Goal: Task Accomplishment & Management: Manage account settings

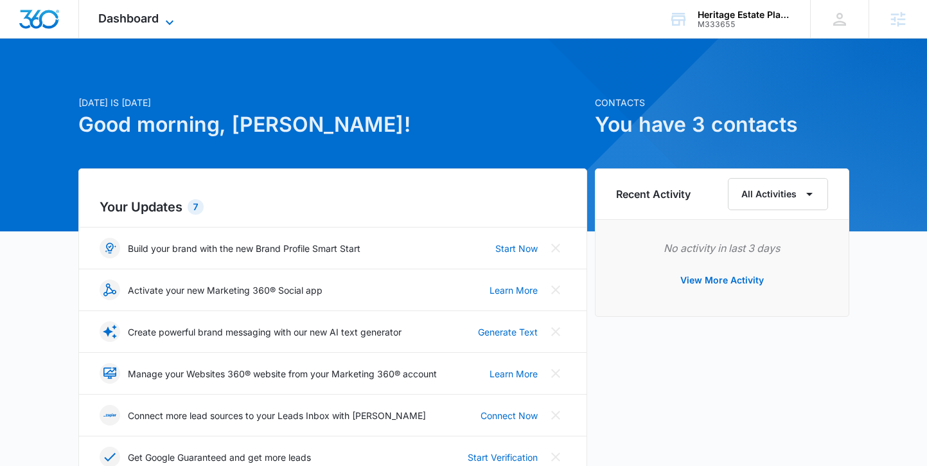
click at [146, 21] on span "Dashboard" at bounding box center [128, 18] width 60 height 13
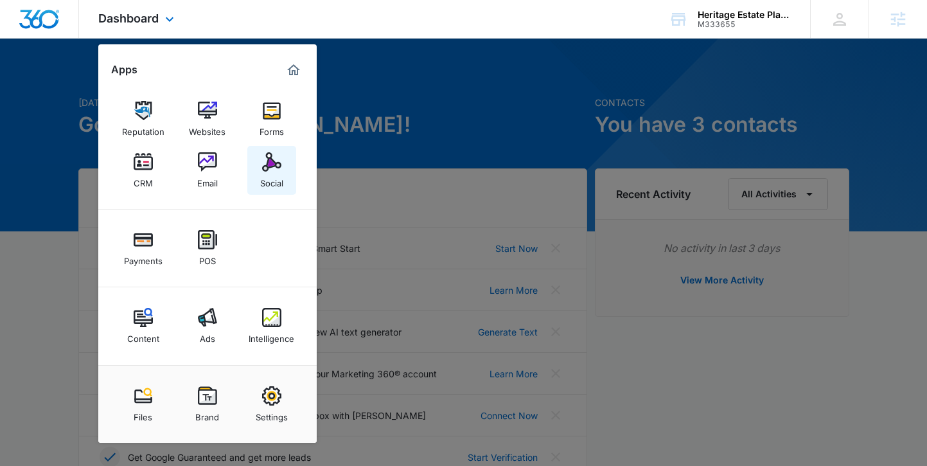
click at [267, 168] on img at bounding box center [271, 161] width 19 height 19
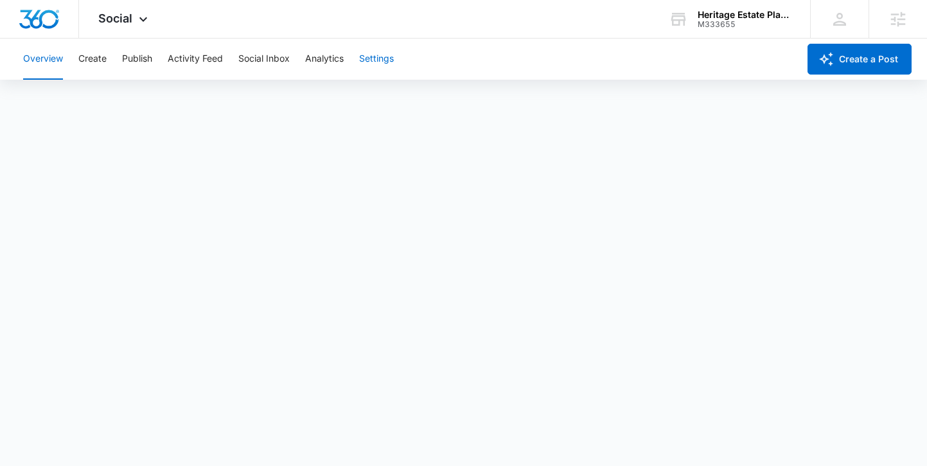
click at [376, 58] on button "Settings" at bounding box center [376, 59] width 35 height 41
click at [111, 6] on div "Social Apps Reputation Websites Forms CRM Email Social Payments POS Content Ads…" at bounding box center [124, 19] width 91 height 38
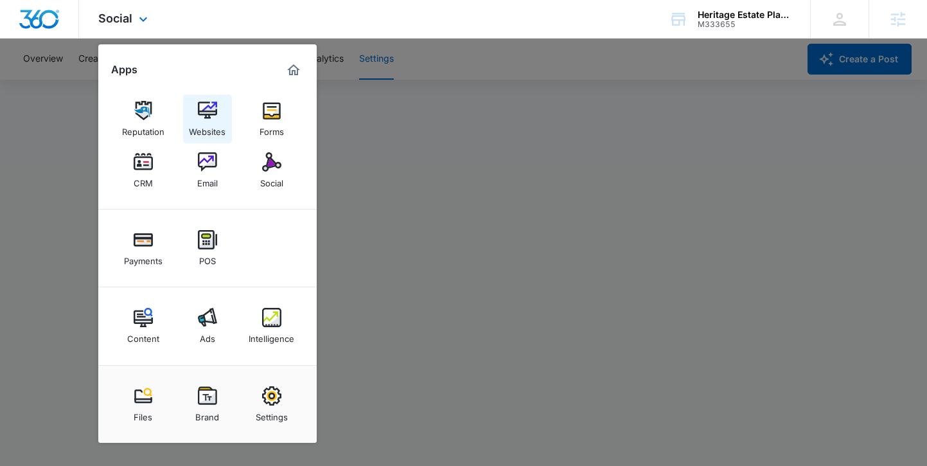
click at [206, 123] on div "Websites" at bounding box center [207, 128] width 37 height 17
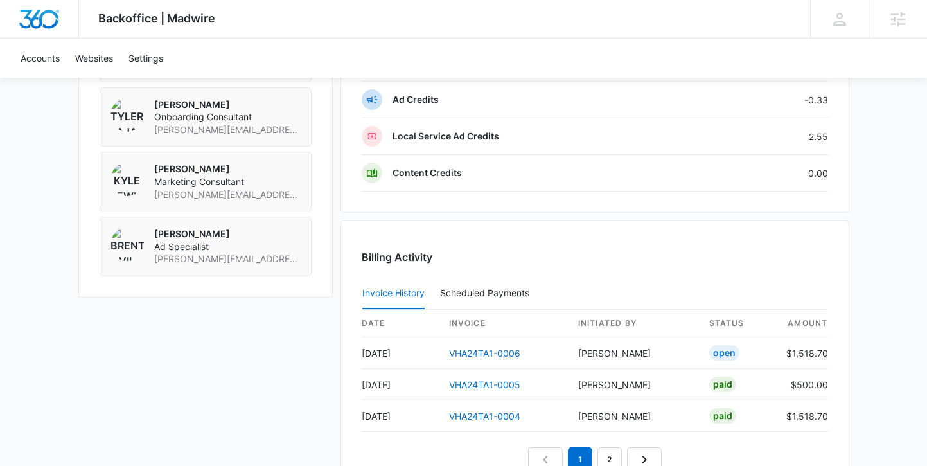
scroll to position [1073, 0]
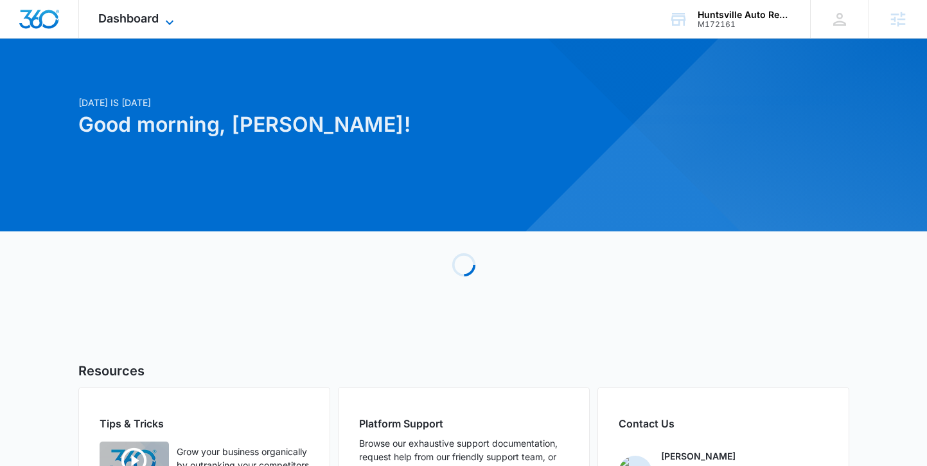
click at [119, 18] on span "Dashboard" at bounding box center [128, 18] width 60 height 13
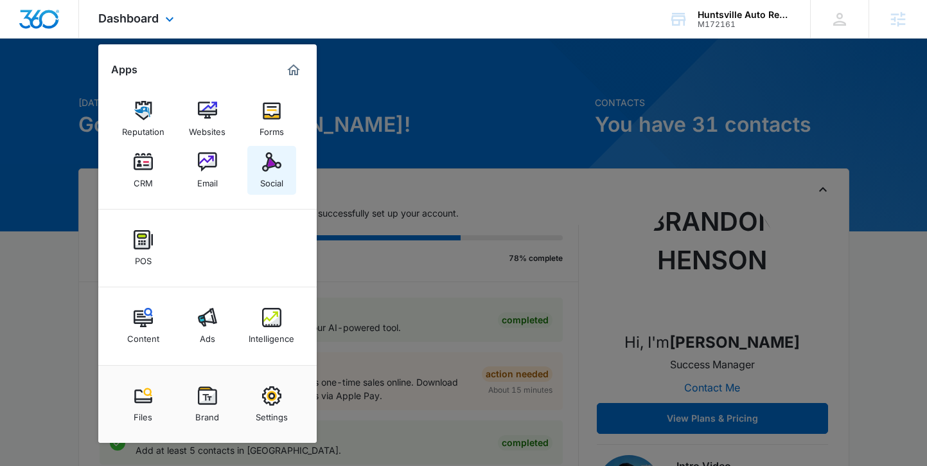
click at [262, 161] on img at bounding box center [271, 161] width 19 height 19
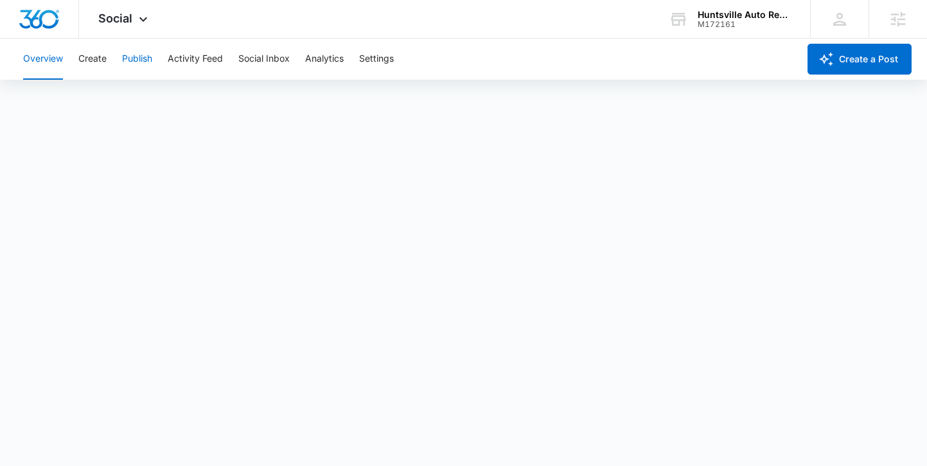
click at [123, 57] on button "Publish" at bounding box center [137, 59] width 30 height 41
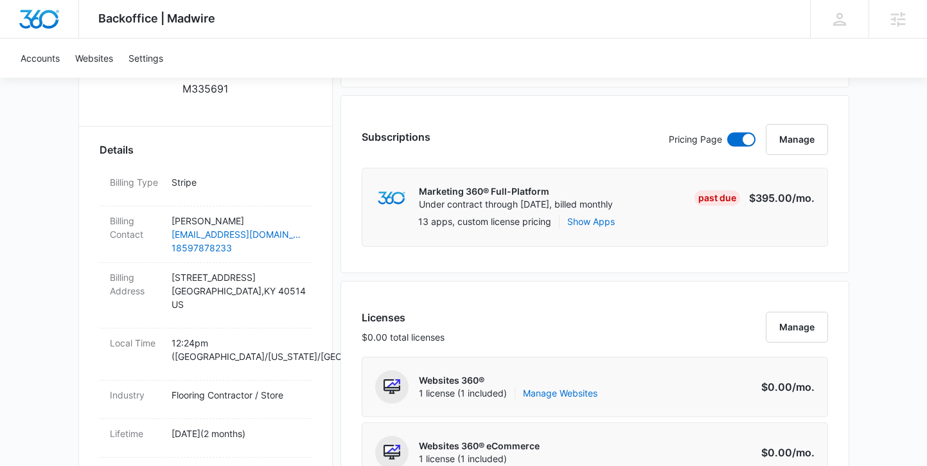
scroll to position [327, 0]
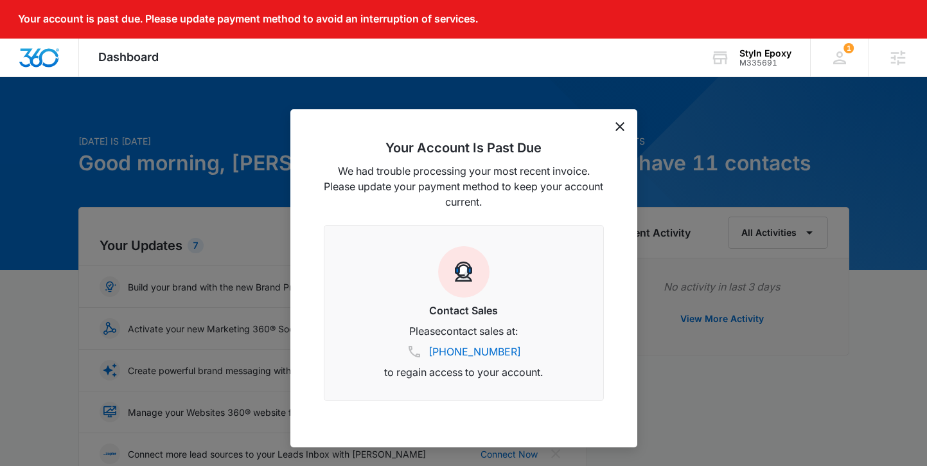
click at [618, 126] on icon "dismiss this dialog" at bounding box center [619, 126] width 9 height 9
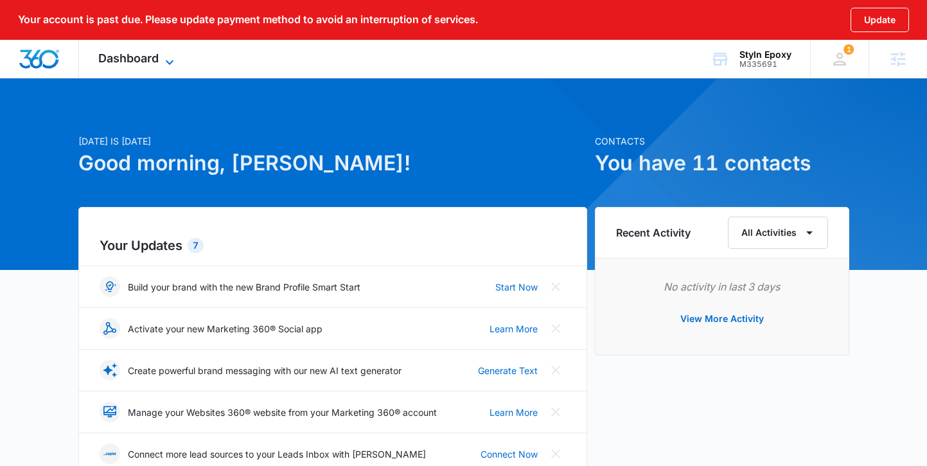
click at [119, 56] on span "Dashboard" at bounding box center [128, 57] width 60 height 13
